Goal: Task Accomplishment & Management: Manage account settings

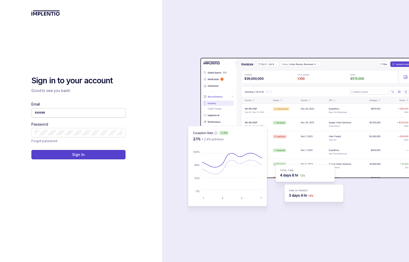
click at [82, 113] on input "Email" at bounding box center [78, 112] width 87 height 5
click at [0, 262] on com-1password-button at bounding box center [0, 262] width 0 height 0
type input "**********"
